Goal: Find specific page/section: Find specific page/section

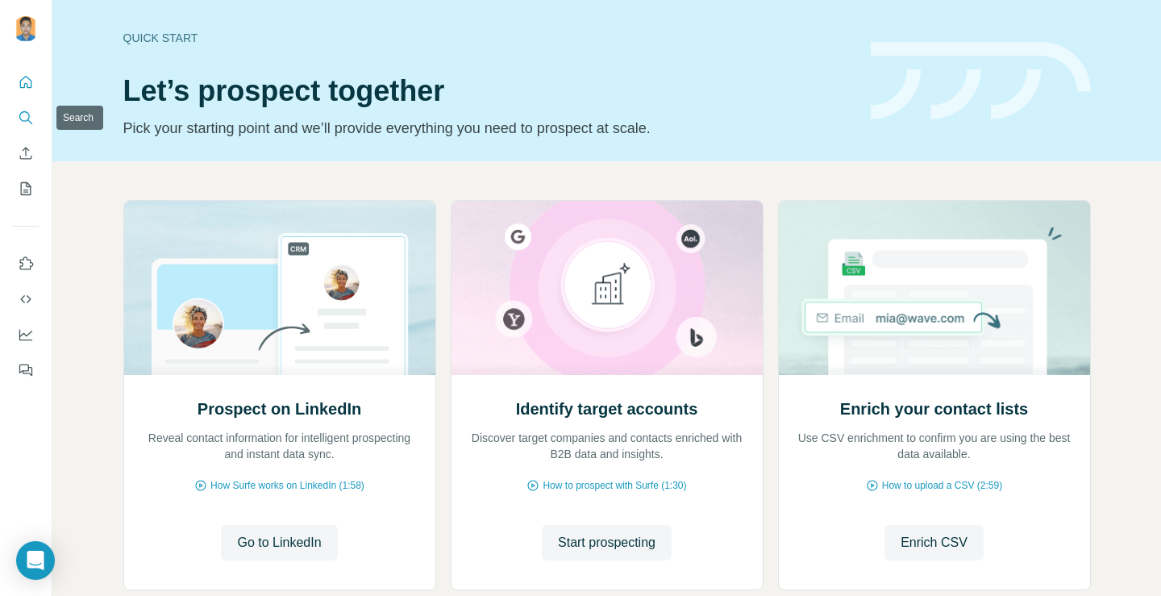
click at [20, 120] on icon "Search" at bounding box center [26, 118] width 16 height 16
click at [27, 121] on icon "Search" at bounding box center [26, 118] width 16 height 16
